Goal: Navigation & Orientation: Find specific page/section

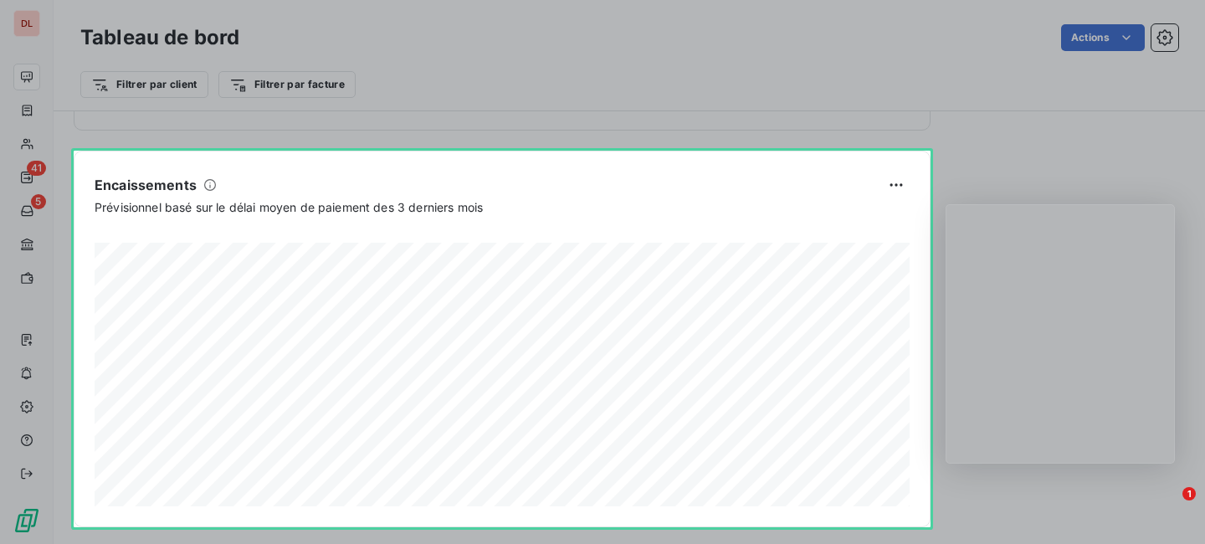
scroll to position [1087, 0]
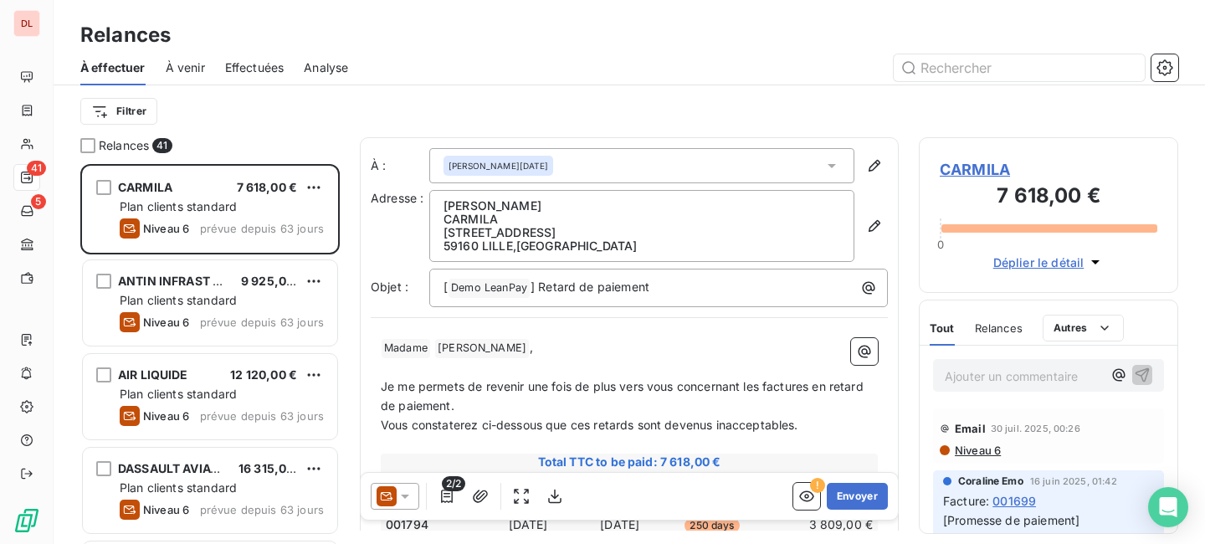
click at [181, 71] on span "À venir" at bounding box center [185, 67] width 39 height 17
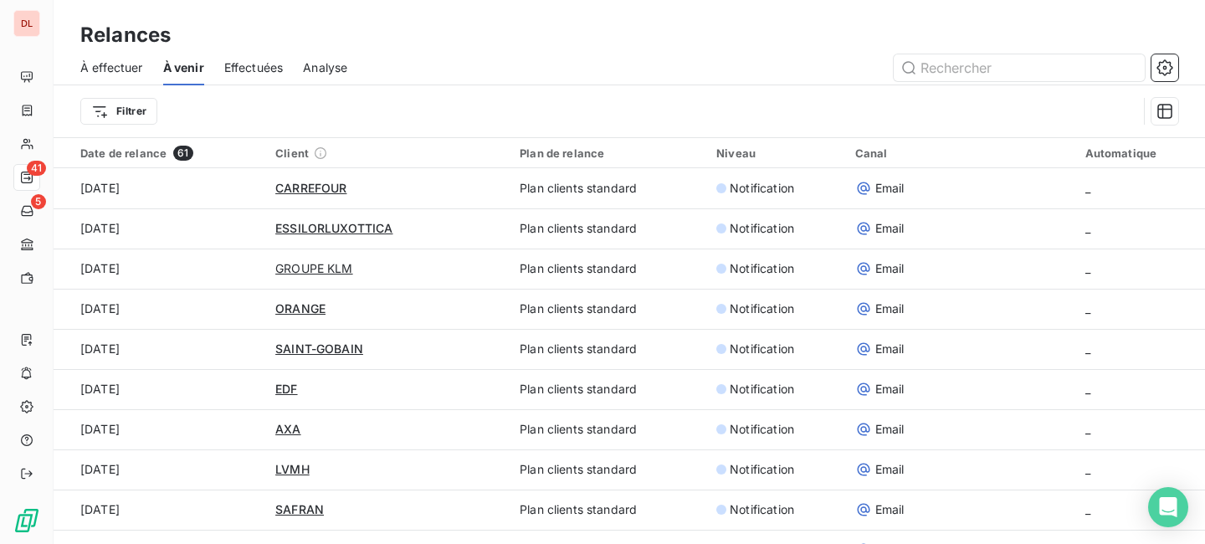
click at [254, 67] on span "Effectuées" at bounding box center [253, 67] width 59 height 17
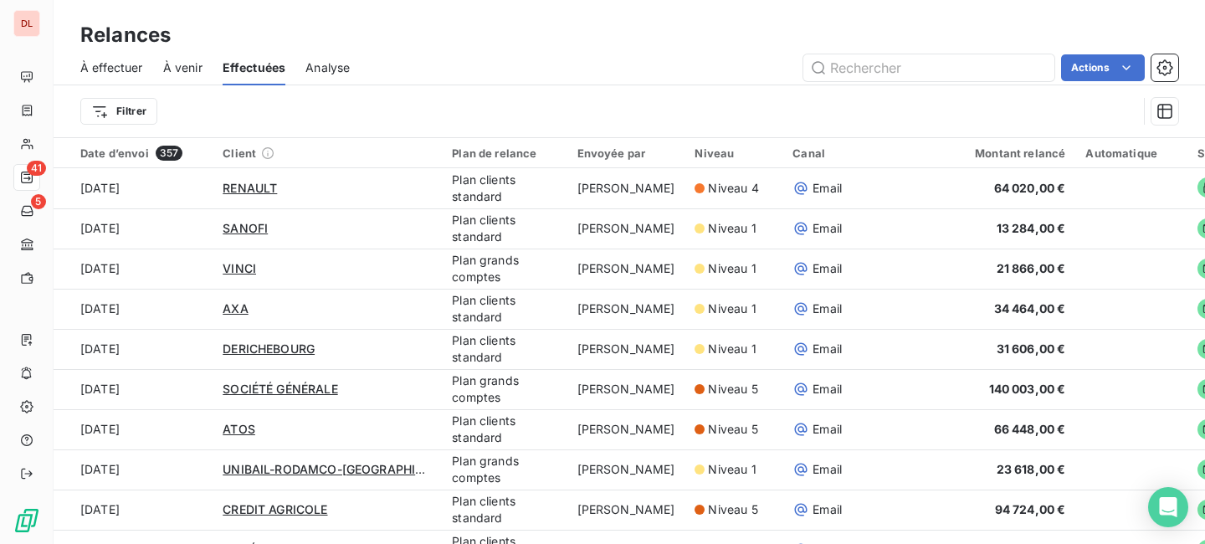
click at [342, 63] on span "Analyse" at bounding box center [327, 67] width 44 height 17
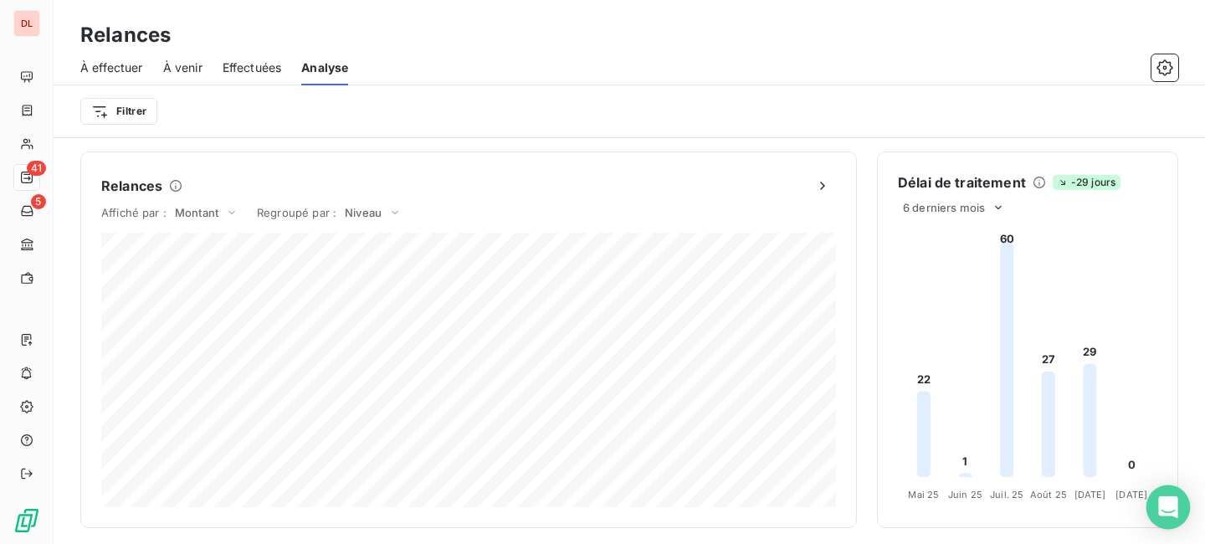
click at [1179, 516] on div "Open Intercom Messenger" at bounding box center [1168, 507] width 44 height 44
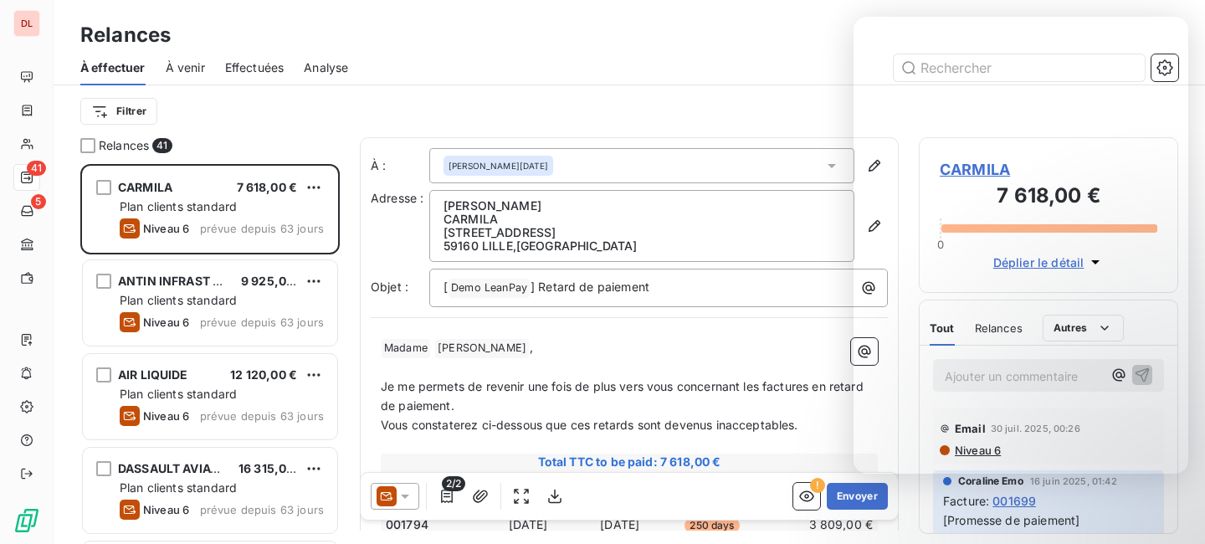
scroll to position [380, 259]
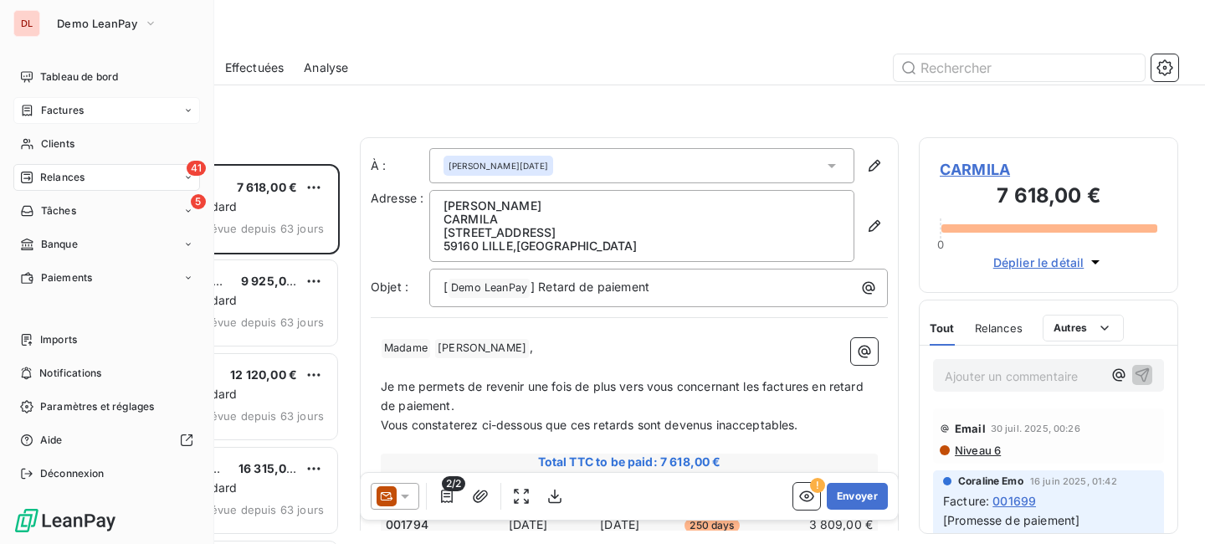
click at [53, 112] on span "Factures" at bounding box center [62, 110] width 43 height 15
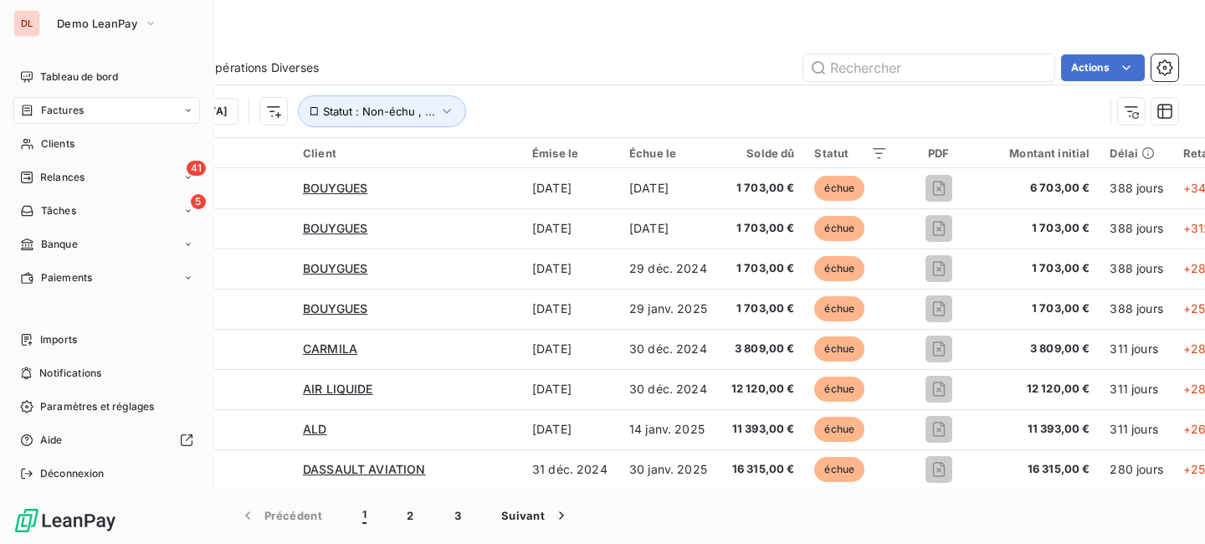
click at [177, 115] on div "Factures" at bounding box center [106, 110] width 187 height 27
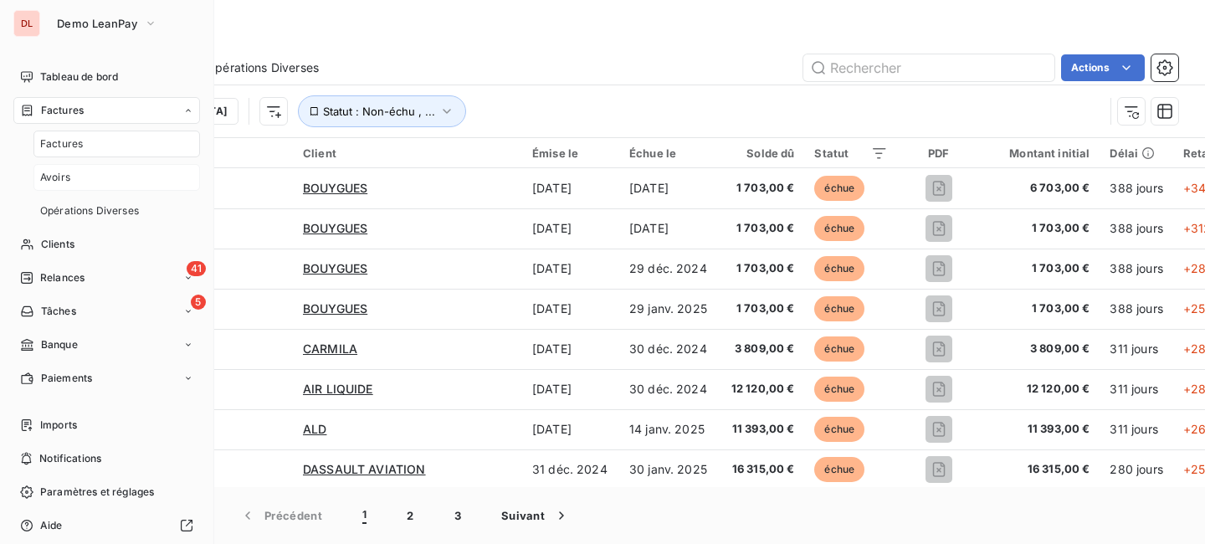
click at [131, 177] on div "Avoirs" at bounding box center [116, 177] width 167 height 27
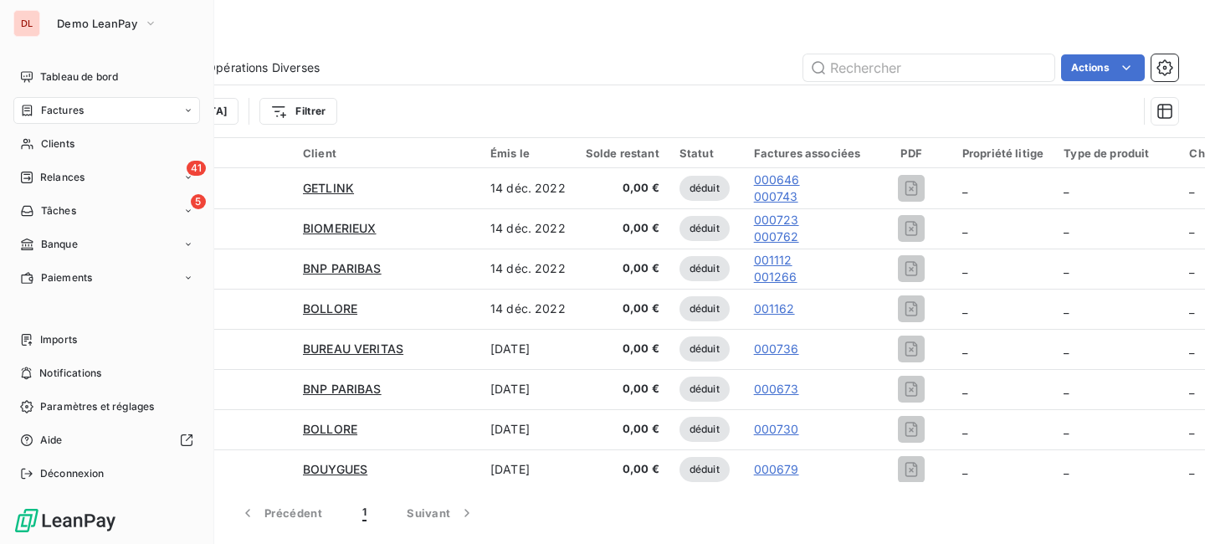
click at [103, 111] on div "Factures" at bounding box center [106, 110] width 187 height 27
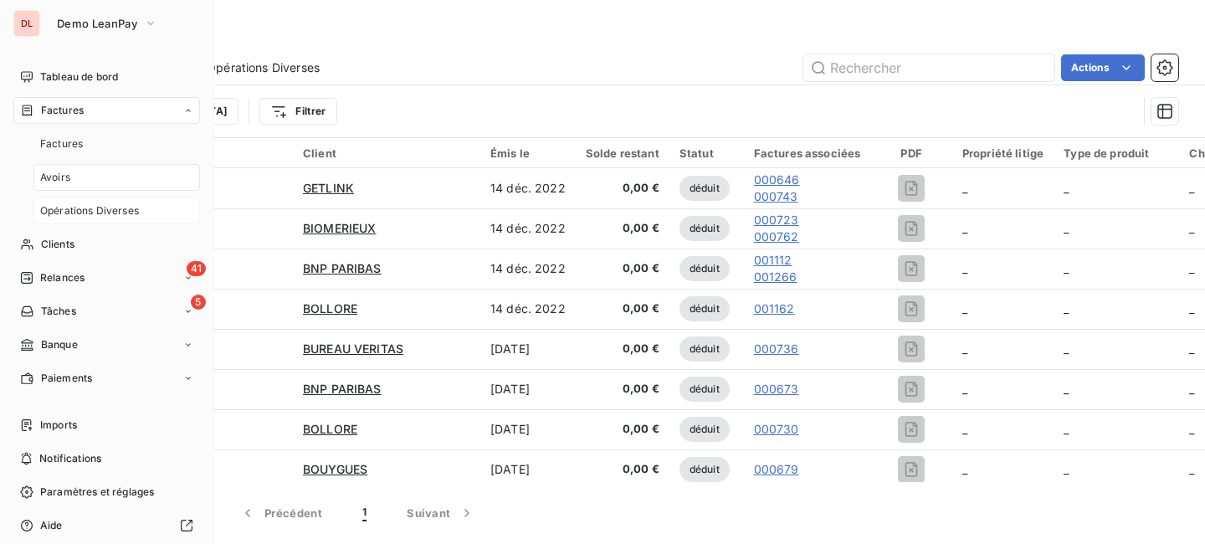
click at [96, 206] on span "Opérations Diverses" at bounding box center [89, 210] width 99 height 15
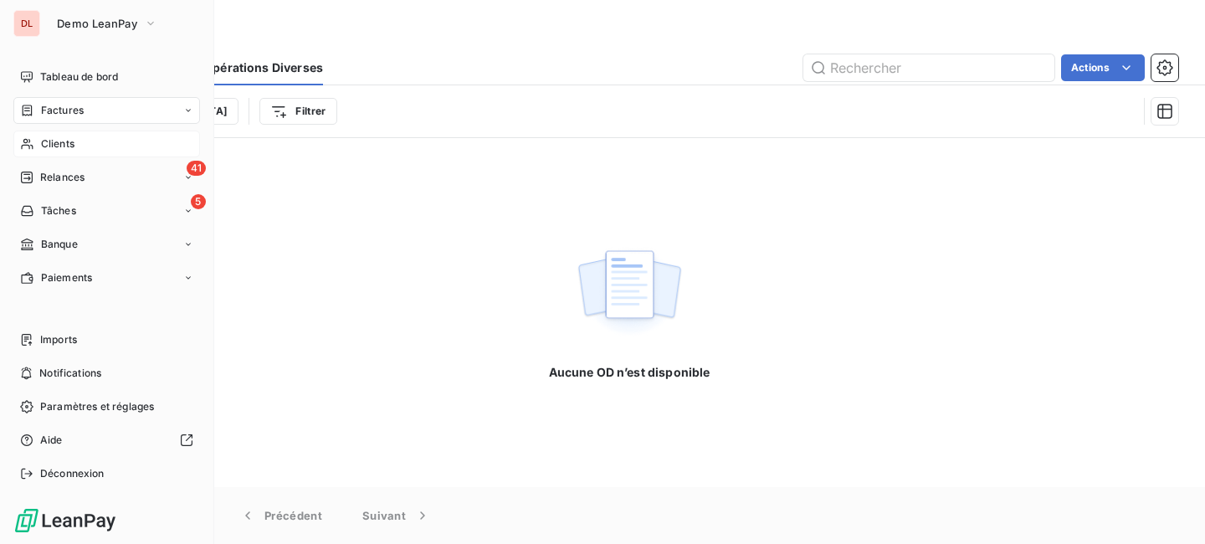
click at [68, 142] on span "Clients" at bounding box center [57, 143] width 33 height 15
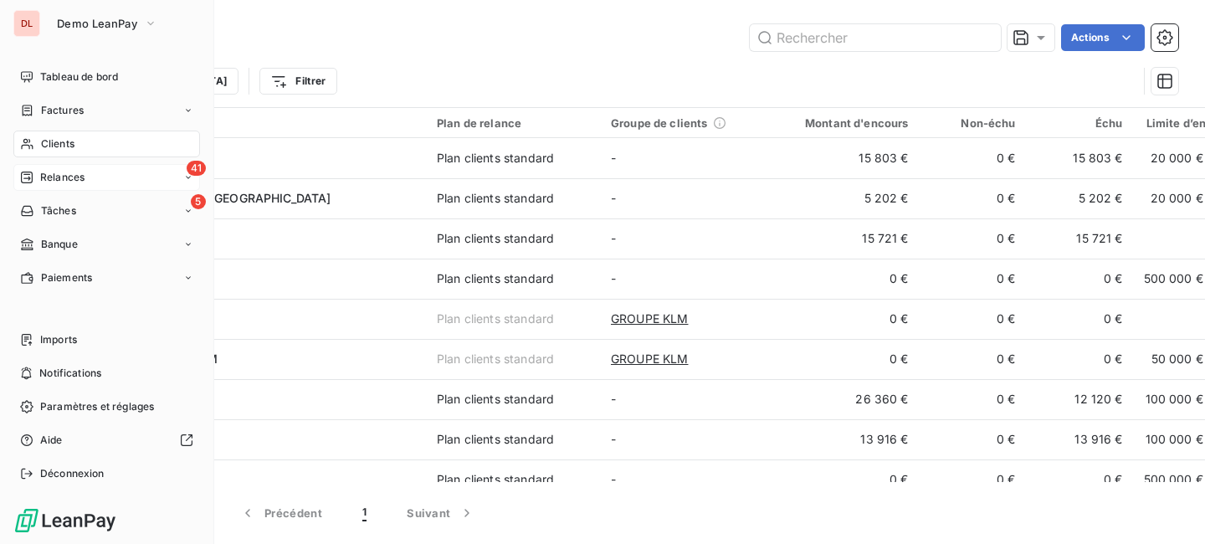
click at [93, 171] on div "41 Relances" at bounding box center [106, 177] width 187 height 27
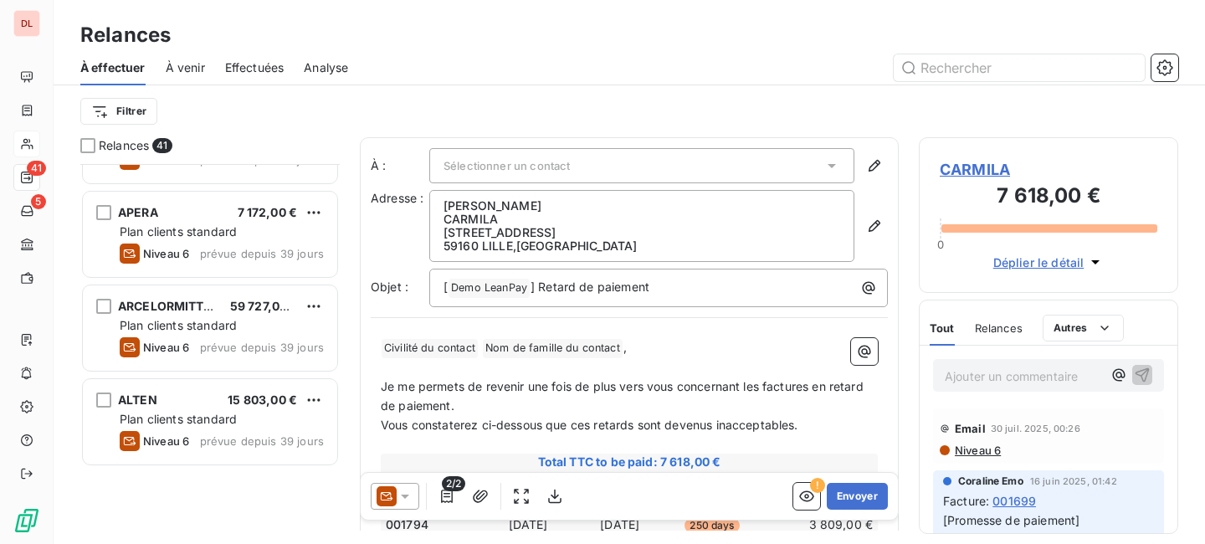
scroll to position [414, 0]
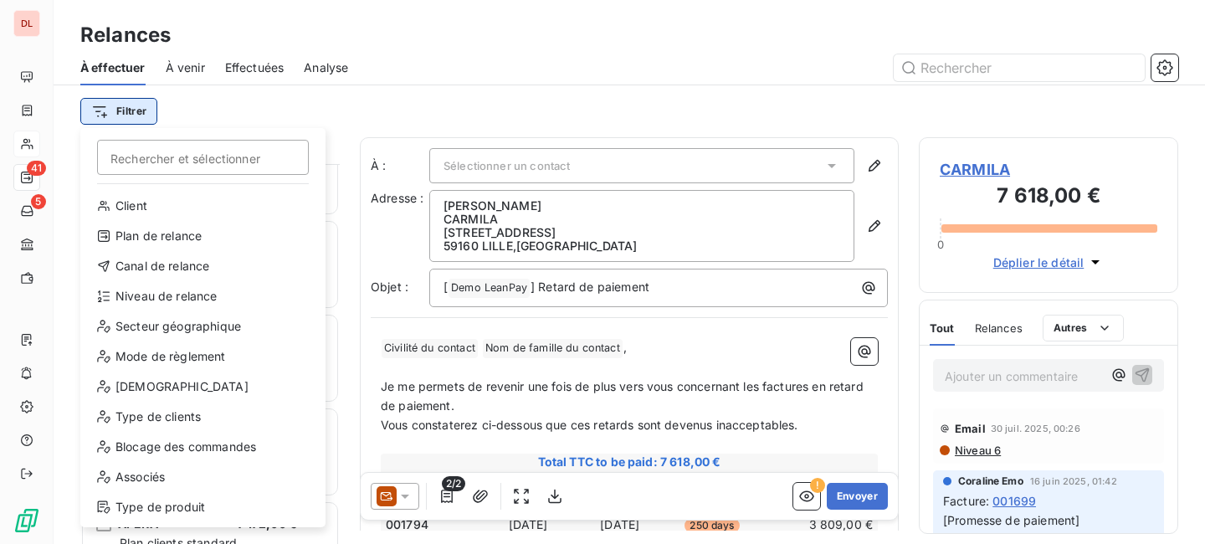
click at [142, 111] on html "DL 41 5 Relances À effectuer À venir Effectuées Analyse Filtrer Rechercher et s…" at bounding box center [602, 272] width 1205 height 544
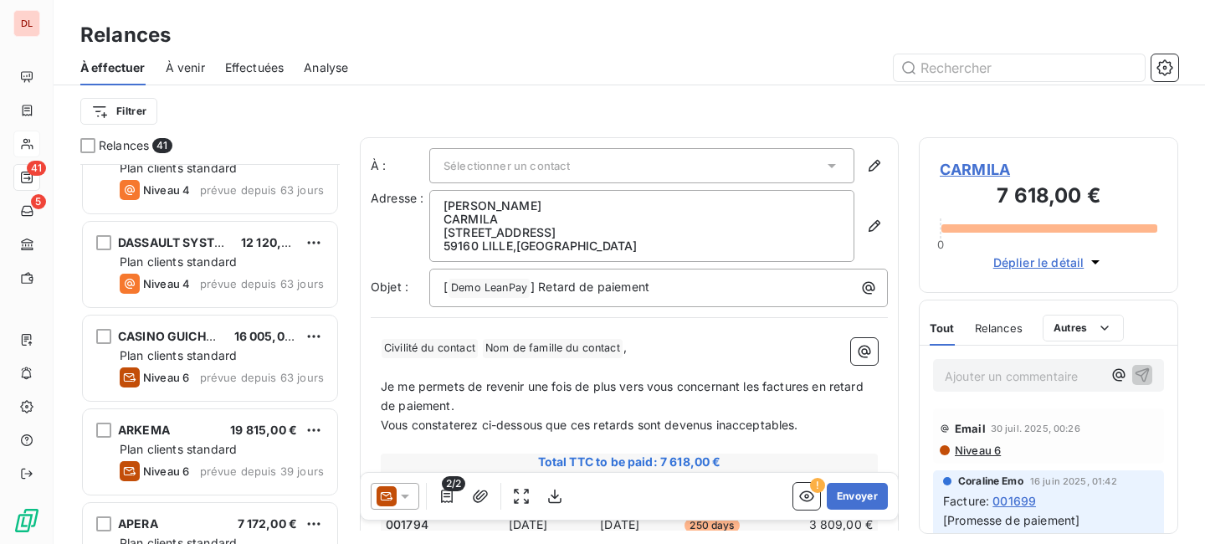
click at [454, 74] on html "DL 41 5 Relances À effectuer À venir Effectuées Analyse Filtrer Relances 41 CAR…" at bounding box center [602, 272] width 1205 height 544
click at [189, 71] on span "À venir" at bounding box center [185, 67] width 39 height 17
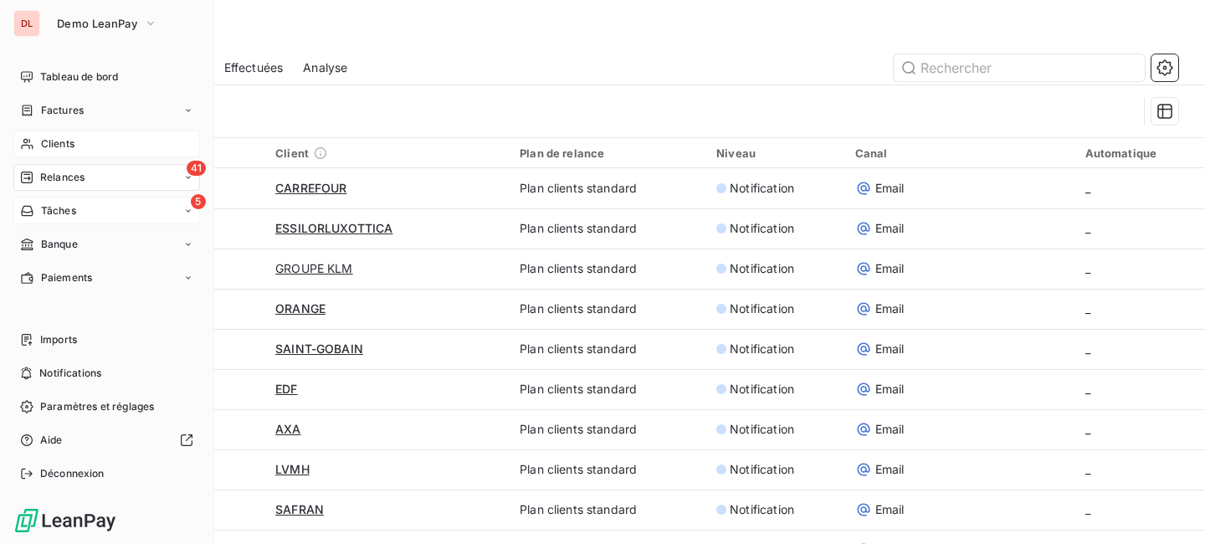
click at [61, 218] on span "Tâches" at bounding box center [58, 210] width 35 height 15
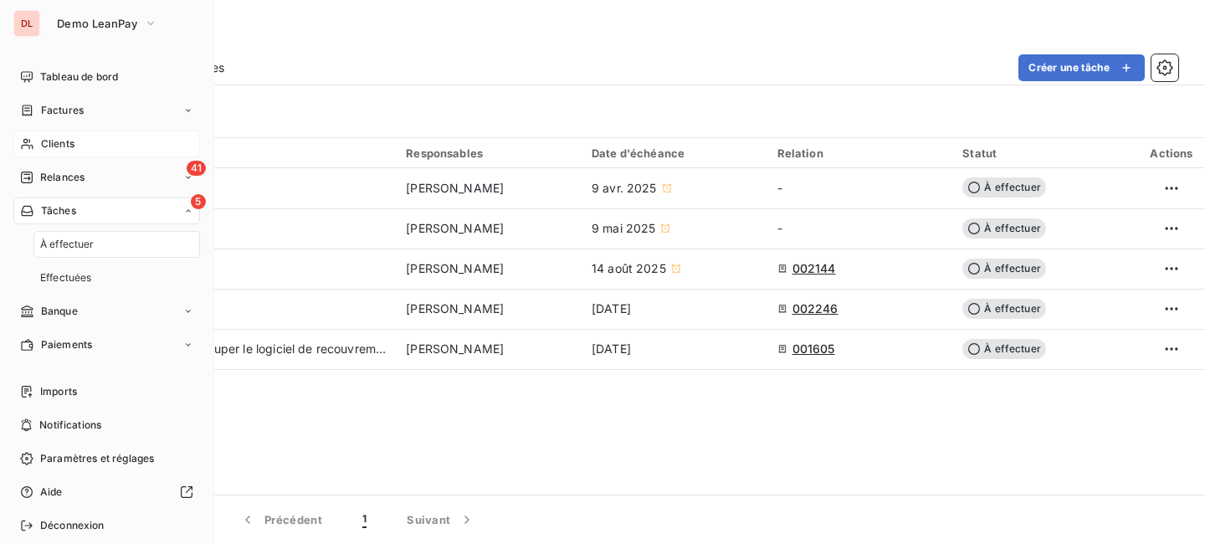
click at [59, 249] on span "À effectuer" at bounding box center [67, 244] width 54 height 15
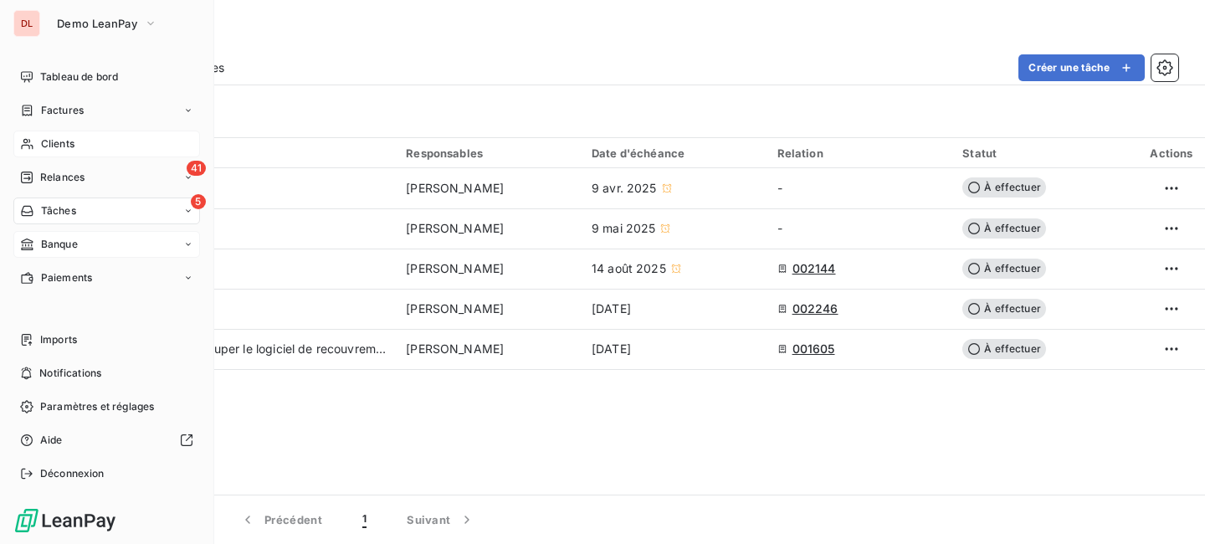
click at [79, 243] on div "Banque" at bounding box center [106, 244] width 187 height 27
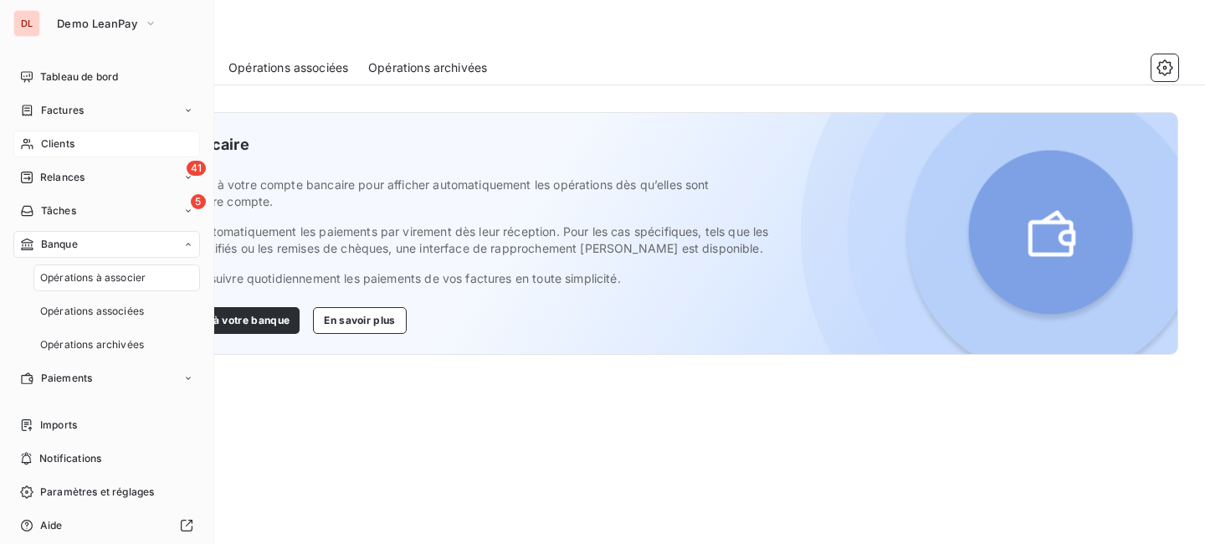
click at [86, 282] on span "Opérations à associer" at bounding box center [92, 277] width 105 height 15
click at [68, 367] on div "Paiements" at bounding box center [106, 378] width 187 height 27
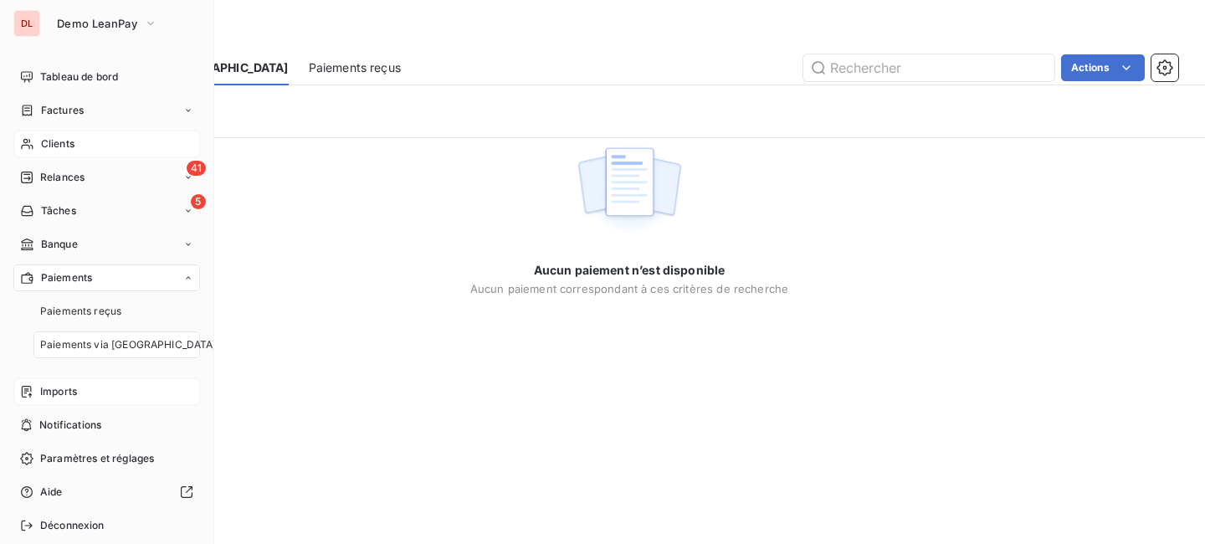
click at [100, 394] on div "Imports" at bounding box center [106, 391] width 187 height 27
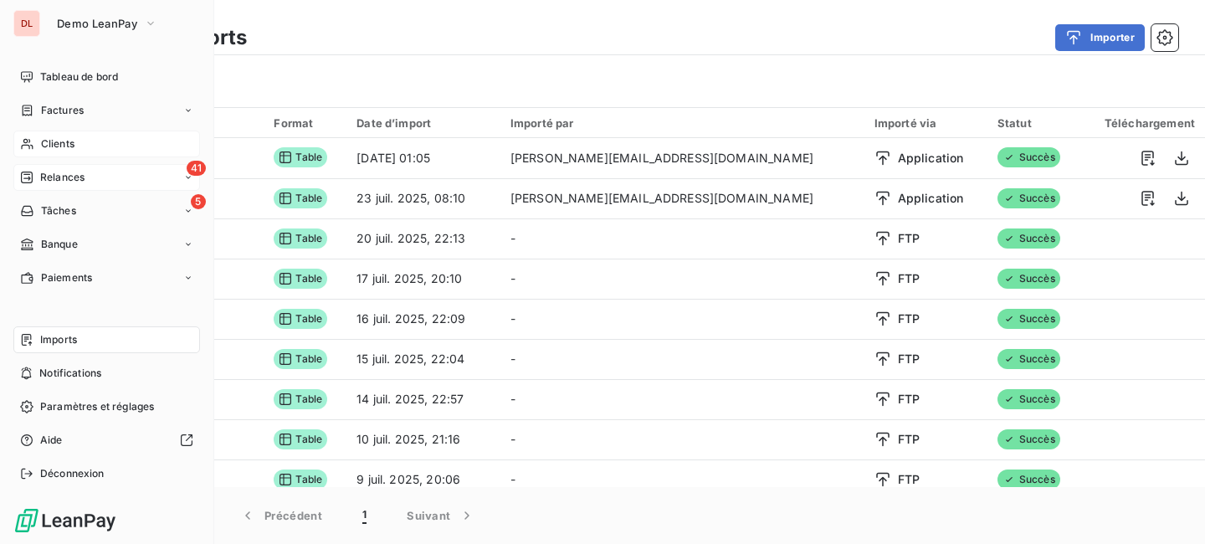
click at [93, 179] on div "41 Relances" at bounding box center [106, 177] width 187 height 27
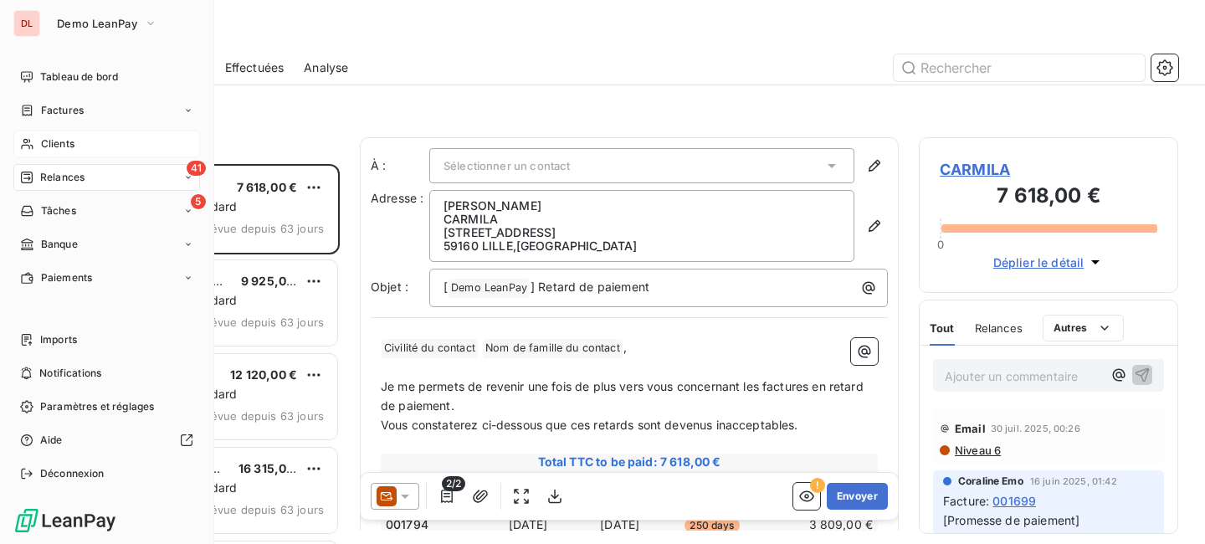
click at [41, 141] on span "Clients" at bounding box center [57, 143] width 33 height 15
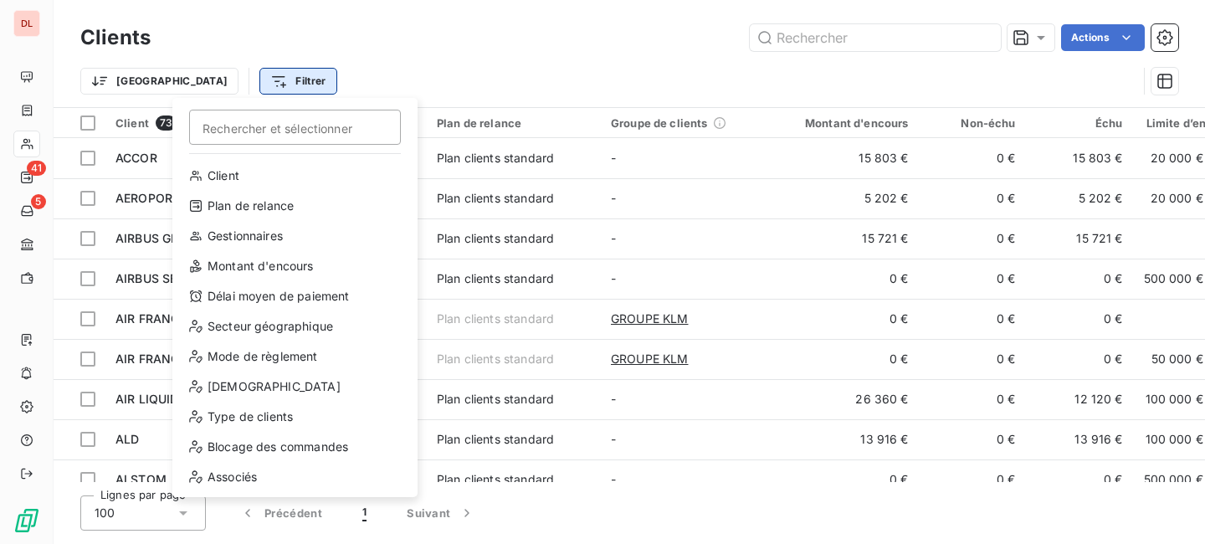
click at [191, 81] on html "DL 41 5 Clients Actions Trier Filtrer Rechercher et sélectionner Client Plan de…" at bounding box center [602, 272] width 1205 height 544
click at [397, 53] on html "DL 41 5 Clients Actions Trier Filtrer Rechercher et sélectionner Client Plan de…" at bounding box center [602, 272] width 1205 height 544
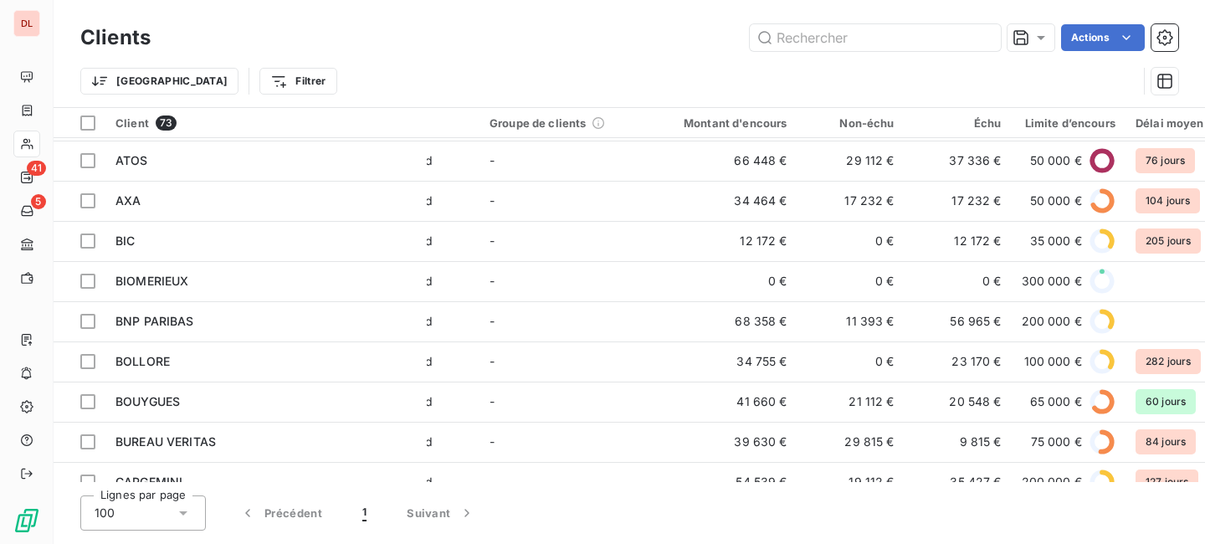
scroll to position [680, 0]
